Goal: Find specific page/section: Find specific page/section

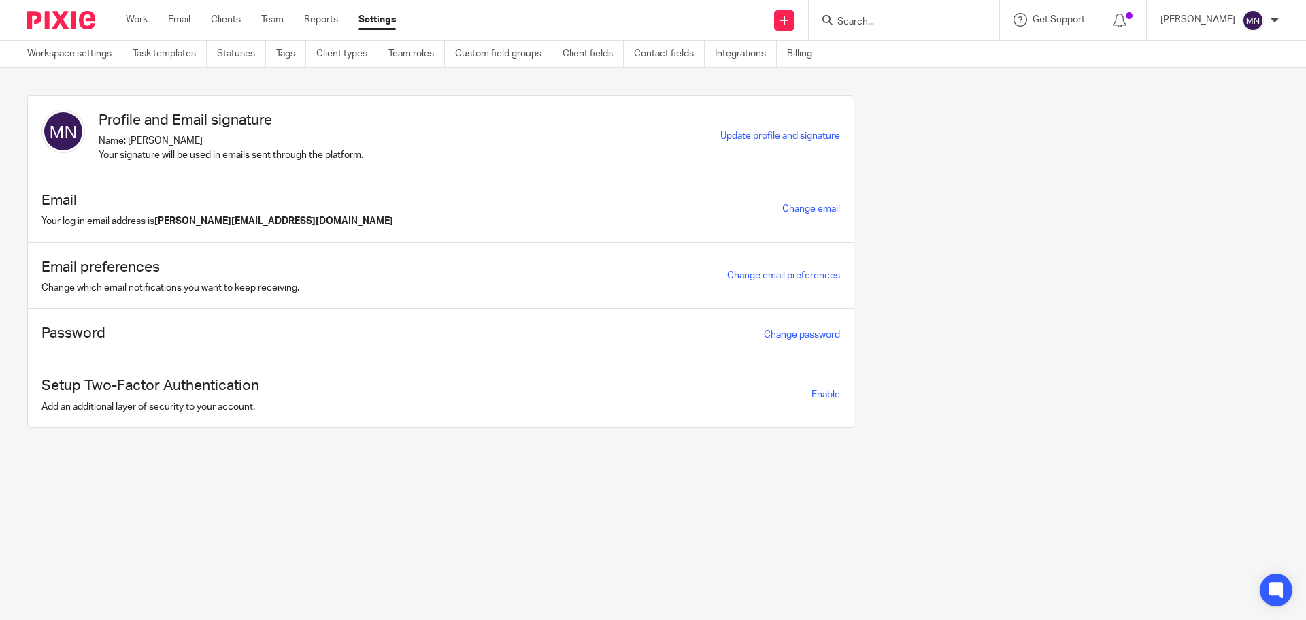
click at [854, 21] on div at bounding box center [901, 20] width 159 height 17
click at [885, 28] on input "Search" at bounding box center [897, 22] width 122 height 12
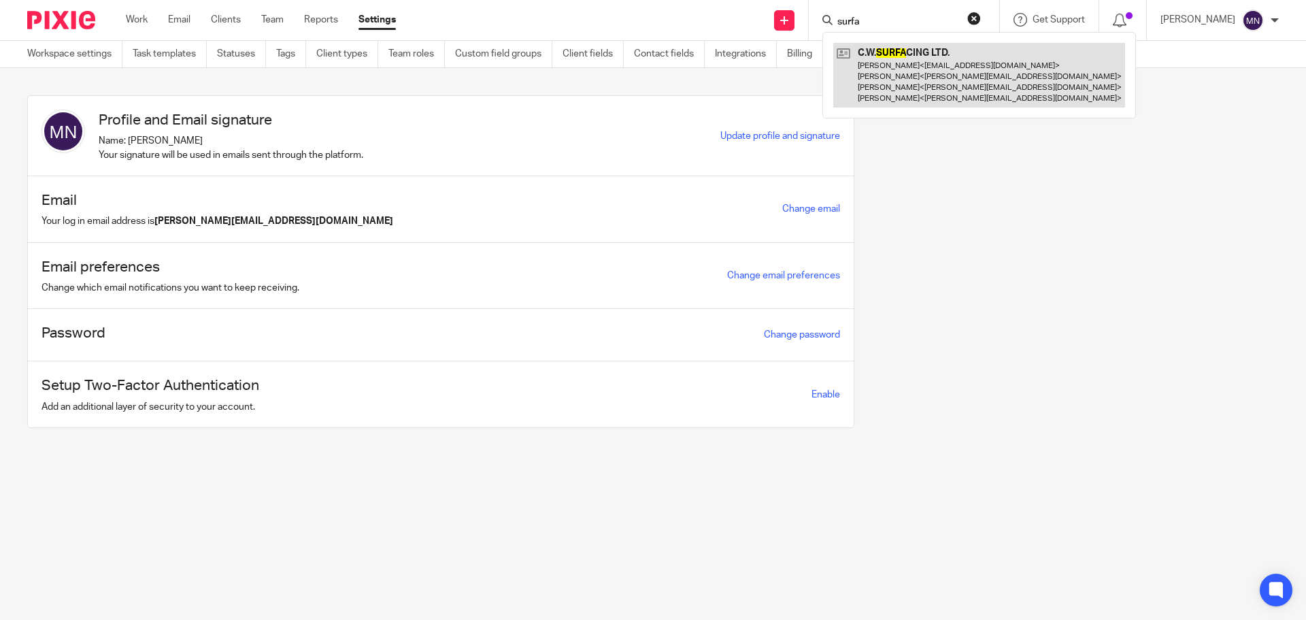
type input "surfa"
click at [905, 79] on link at bounding box center [979, 75] width 292 height 65
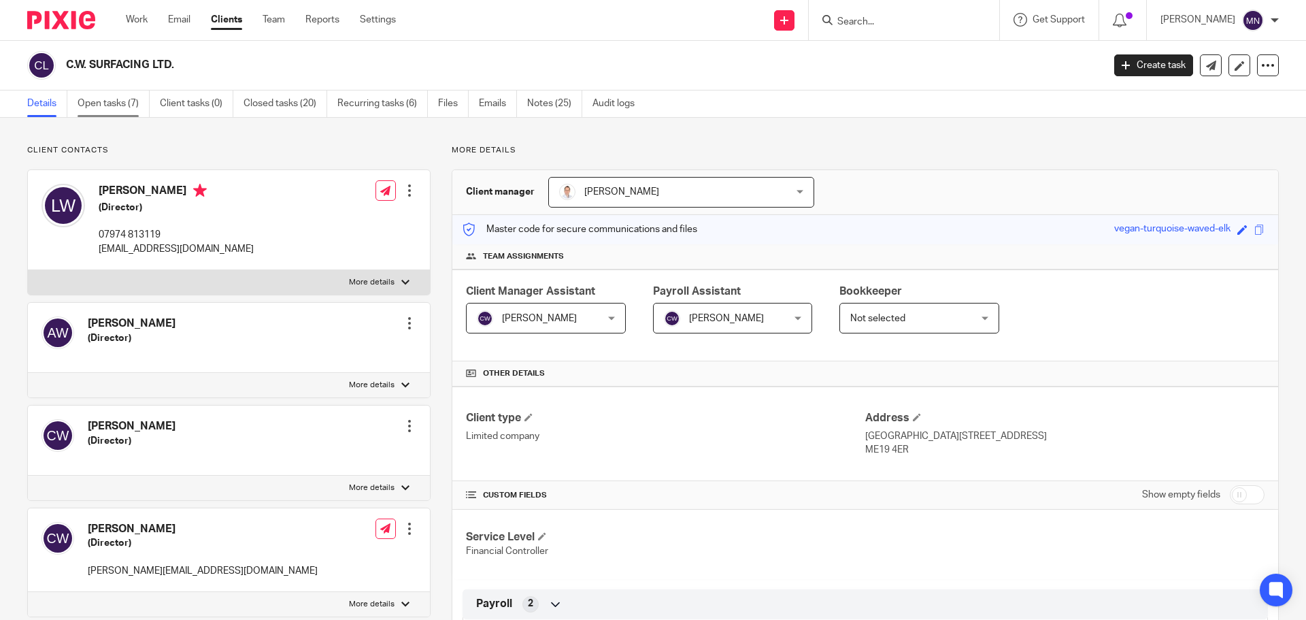
click at [112, 104] on link "Open tasks (7)" at bounding box center [114, 103] width 72 height 27
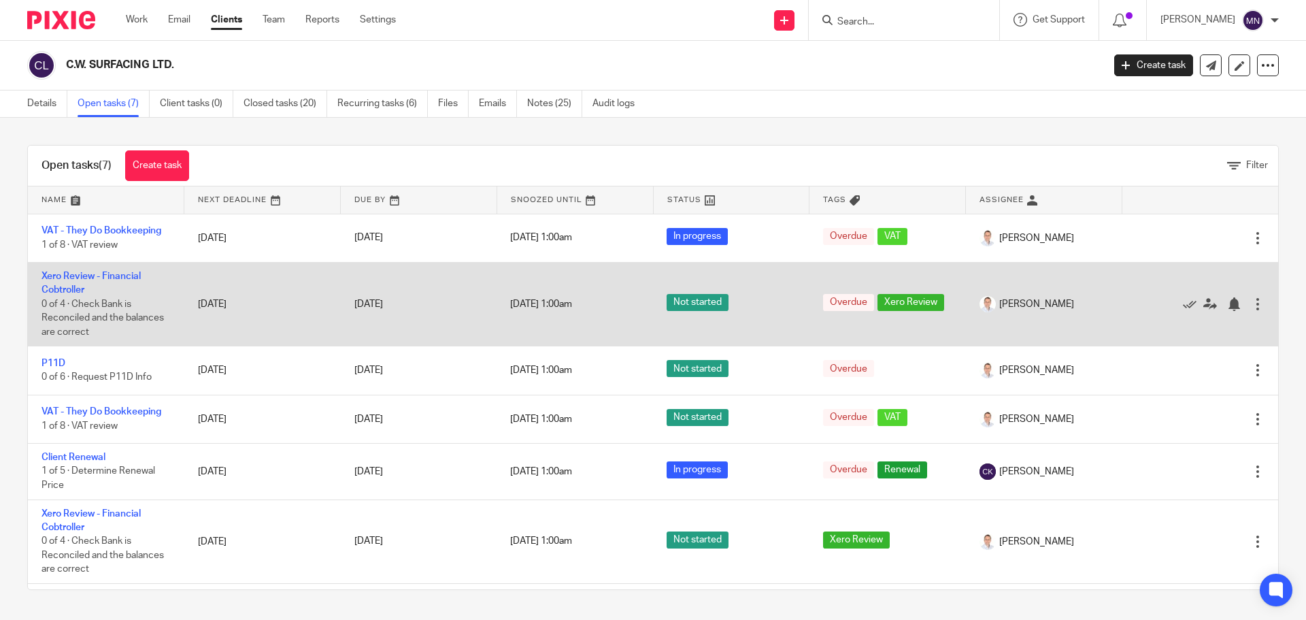
scroll to position [50, 0]
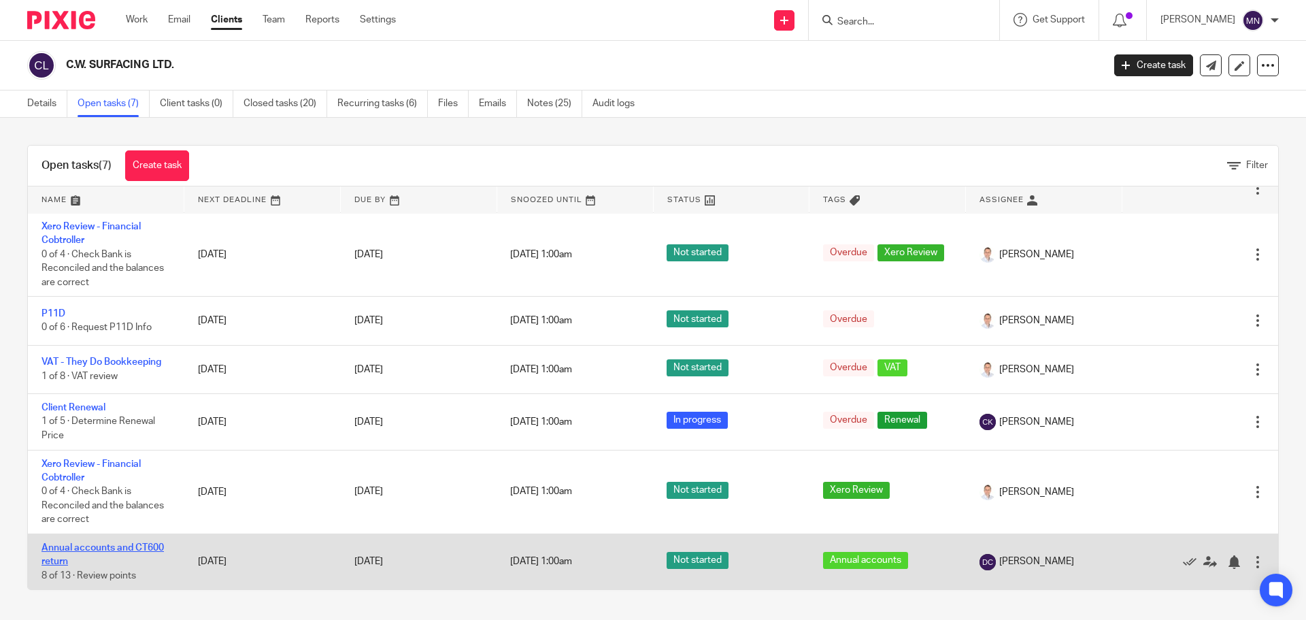
click at [141, 546] on link "Annual accounts and CT600 return" at bounding box center [102, 554] width 122 height 23
